Goal: Navigation & Orientation: Find specific page/section

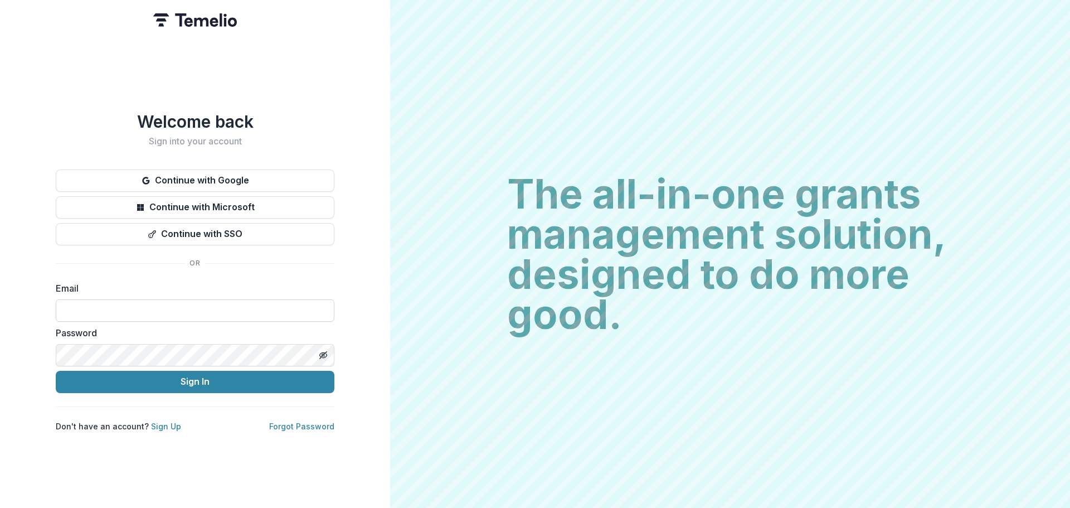
click at [158, 309] on input at bounding box center [195, 310] width 279 height 22
type input "**********"
click at [56, 371] on button "Sign In" at bounding box center [195, 382] width 279 height 22
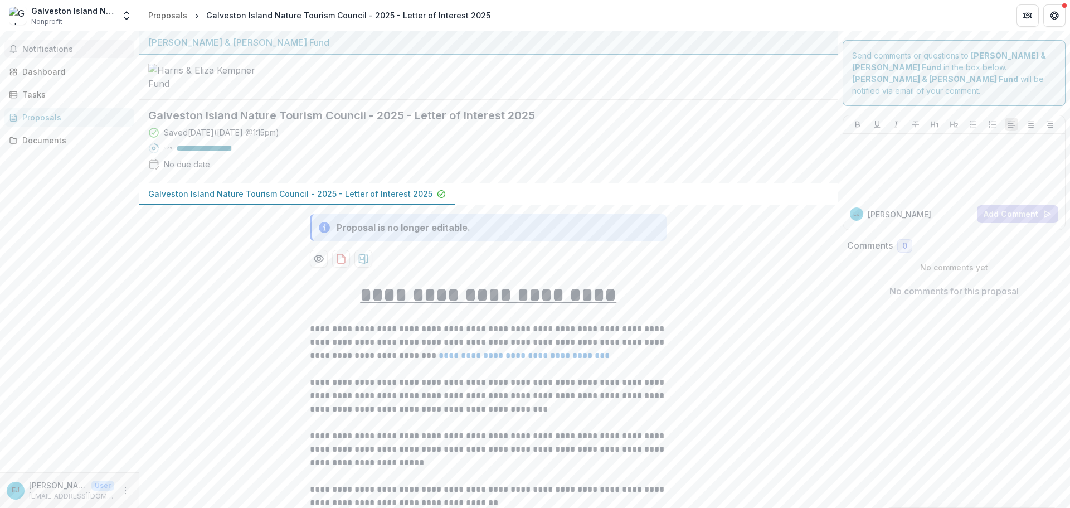
click at [42, 52] on span "Notifications" at bounding box center [76, 49] width 108 height 9
click at [32, 72] on div "Dashboard" at bounding box center [73, 72] width 103 height 12
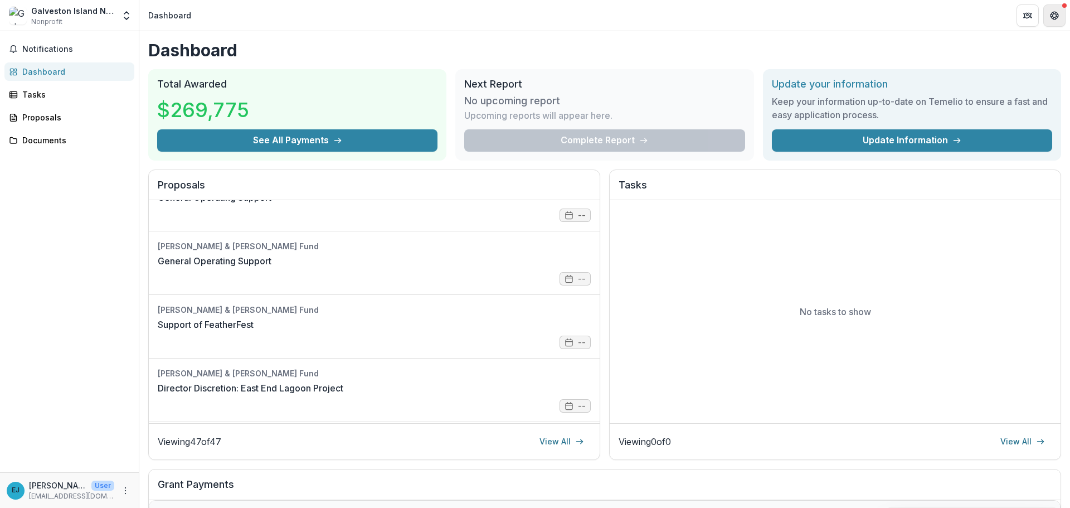
click at [1058, 8] on button "Get Help" at bounding box center [1055, 15] width 22 height 22
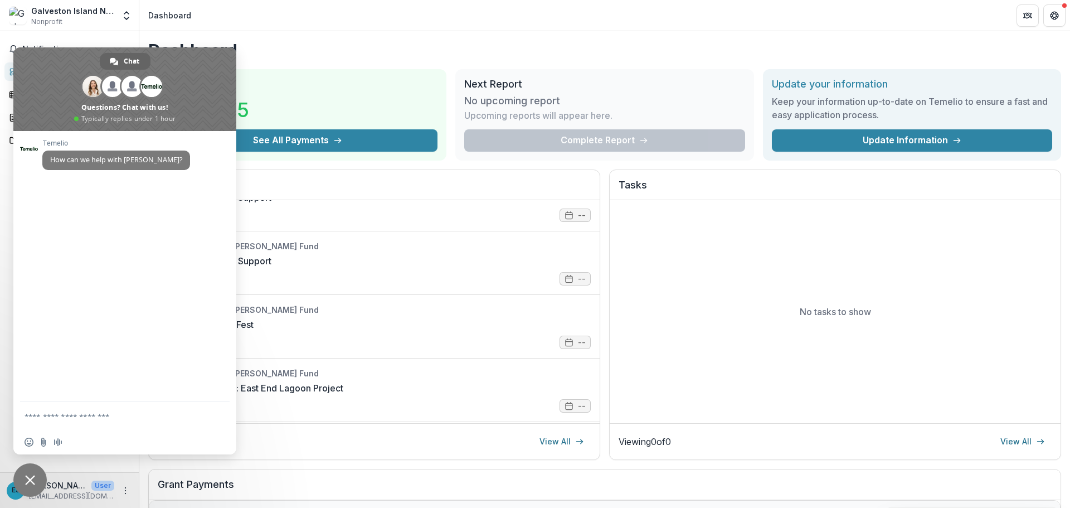
click at [36, 479] on span "Close chat" at bounding box center [29, 479] width 33 height 33
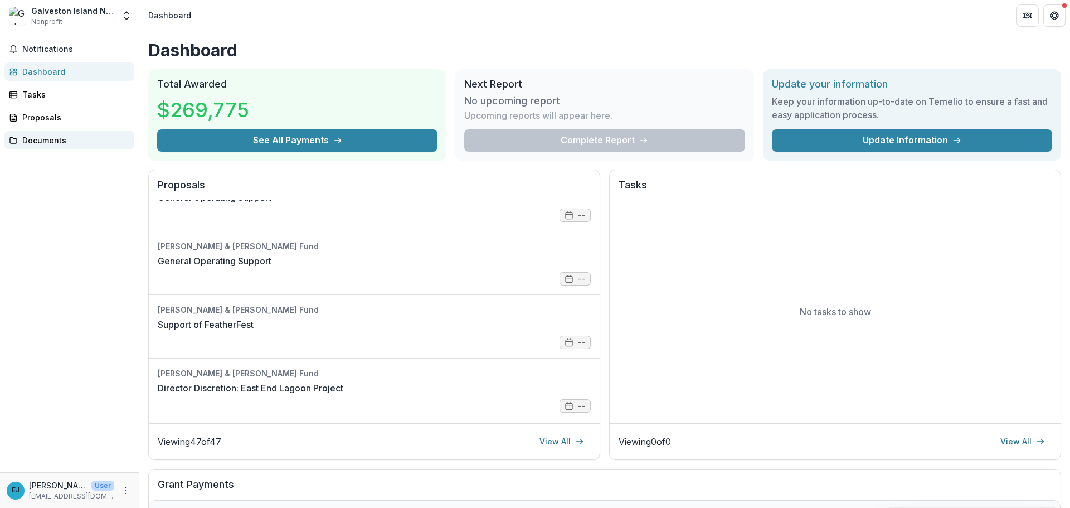
click at [36, 142] on div "Documents" at bounding box center [73, 140] width 103 height 12
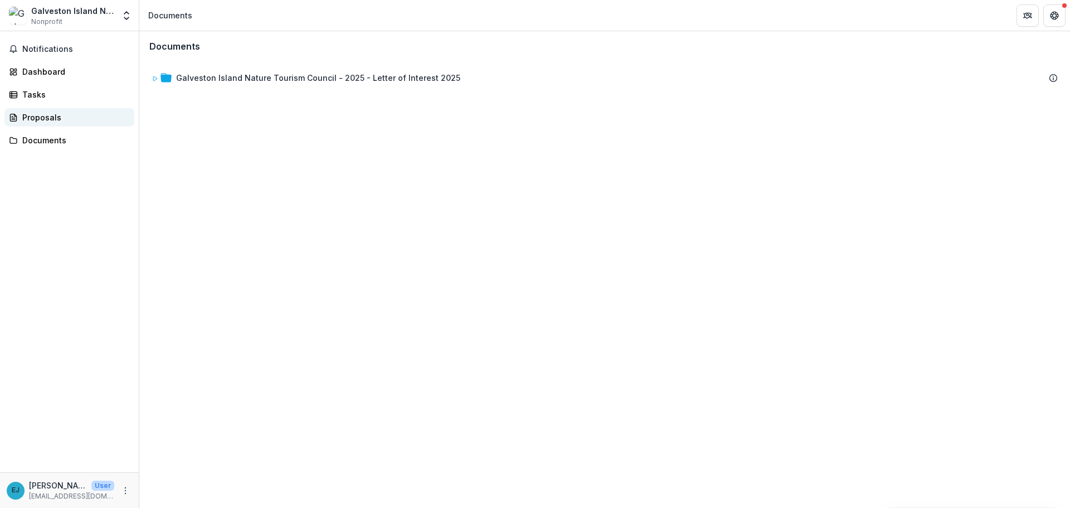
click at [40, 116] on div "Proposals" at bounding box center [73, 117] width 103 height 12
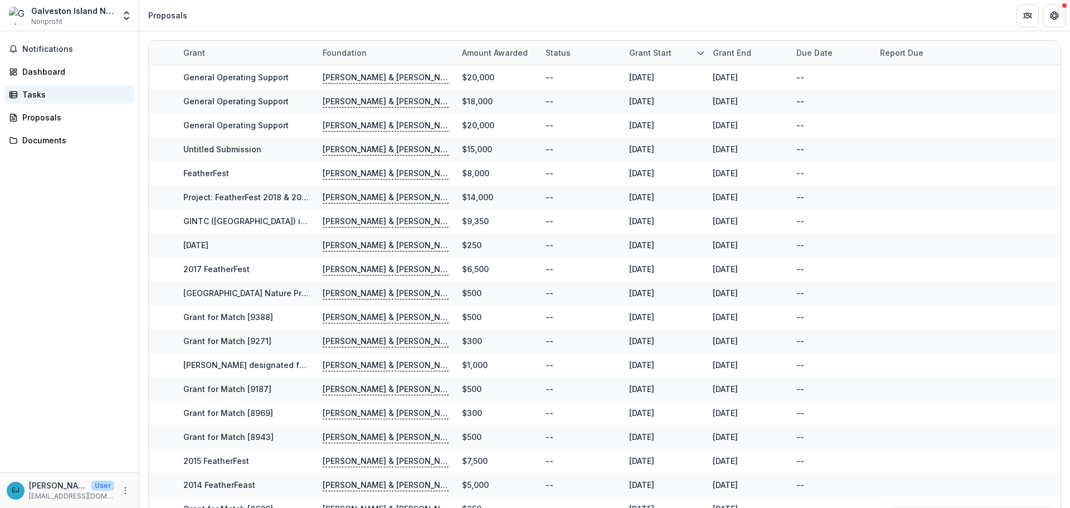
click at [16, 101] on link "Tasks" at bounding box center [69, 94] width 130 height 18
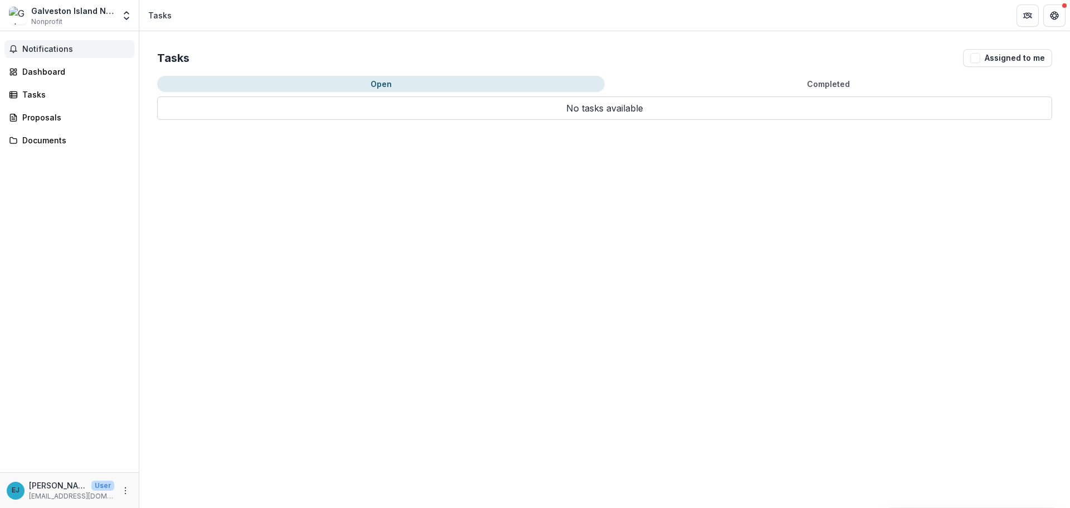
click at [44, 52] on span "Notifications" at bounding box center [76, 49] width 108 height 9
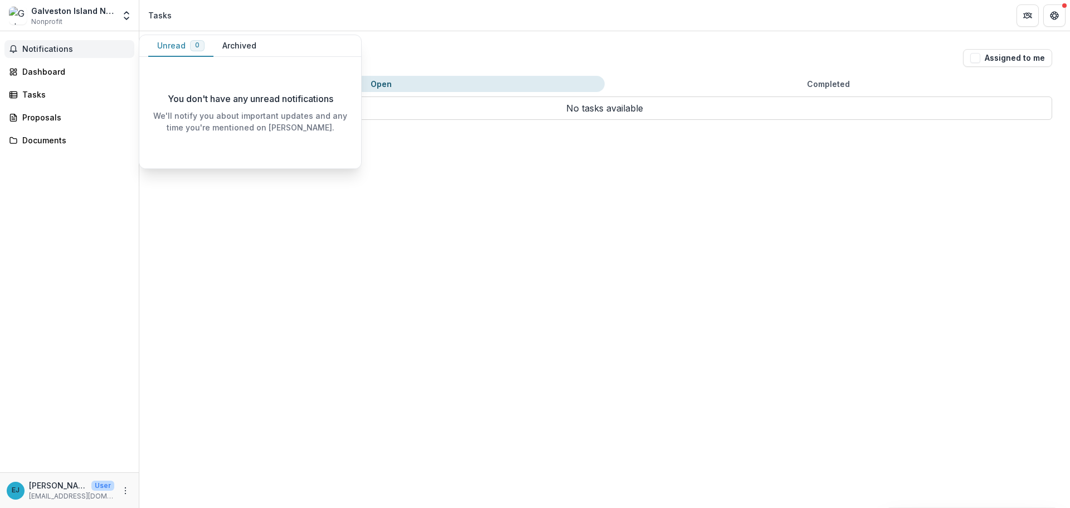
click at [230, 45] on button "Archived" at bounding box center [240, 46] width 52 height 22
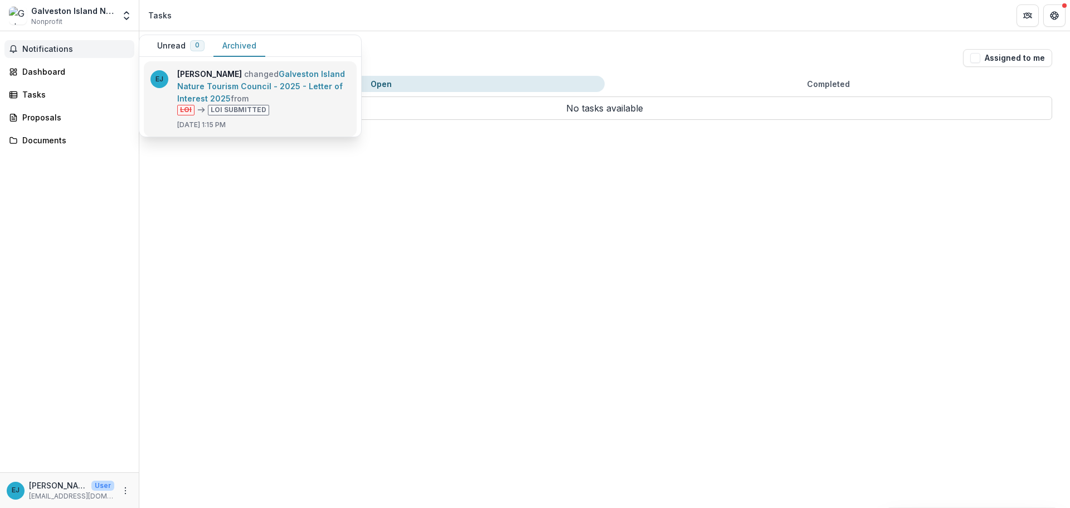
click at [290, 81] on link "Galveston Island Nature Tourism Council - 2025 - Letter of Interest 2025" at bounding box center [261, 86] width 168 height 34
